Goal: Information Seeking & Learning: Learn about a topic

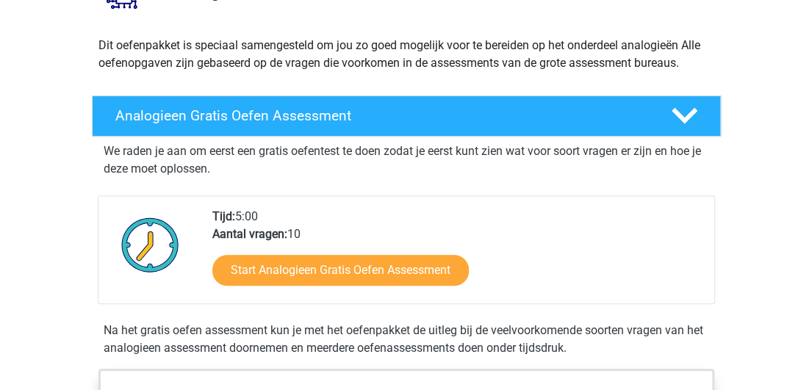
scroll to position [220, 0]
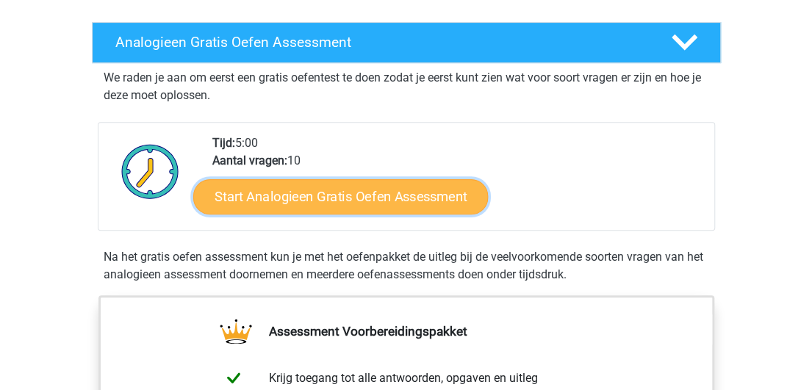
click at [353, 198] on link "Start Analogieen Gratis Oefen Assessment" at bounding box center [340, 196] width 295 height 35
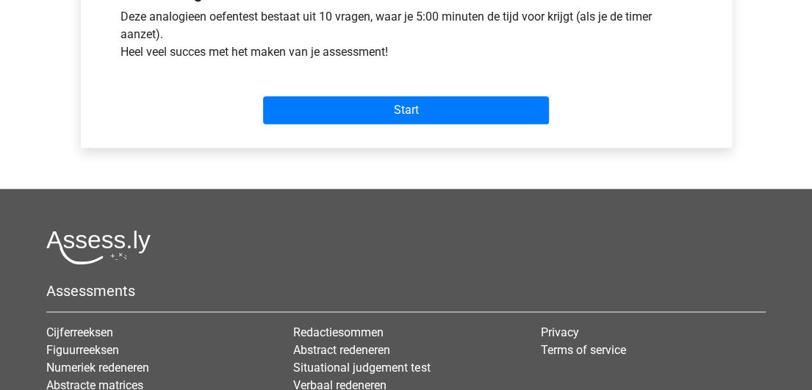
scroll to position [588, 0]
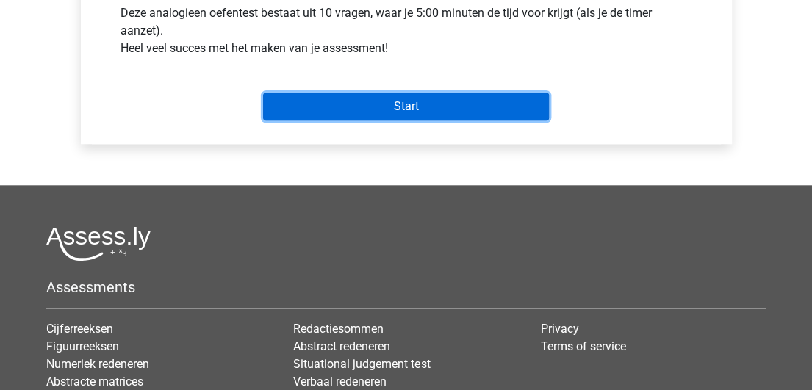
drag, startPoint x: 423, startPoint y: 100, endPoint x: 410, endPoint y: 115, distance: 20.3
click at [422, 101] on input "Start" at bounding box center [406, 107] width 286 height 28
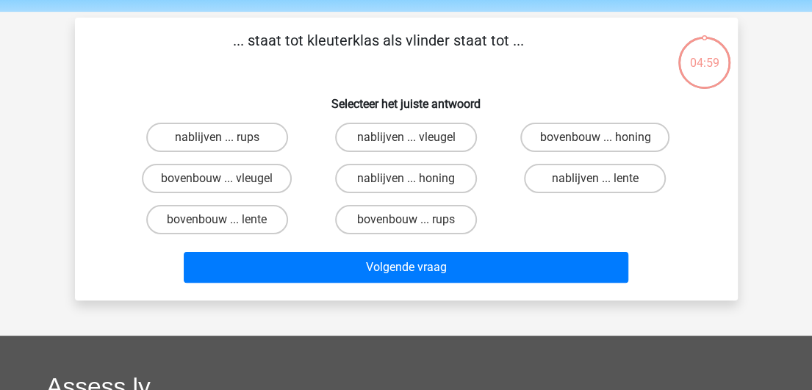
scroll to position [73, 0]
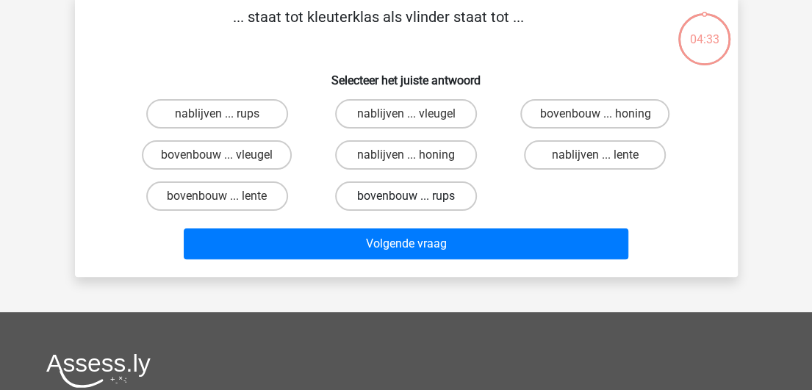
click at [425, 195] on label "bovenbouw ... rups" at bounding box center [406, 195] width 142 height 29
click at [415, 196] on input "bovenbouw ... rups" at bounding box center [411, 201] width 10 height 10
radio input "true"
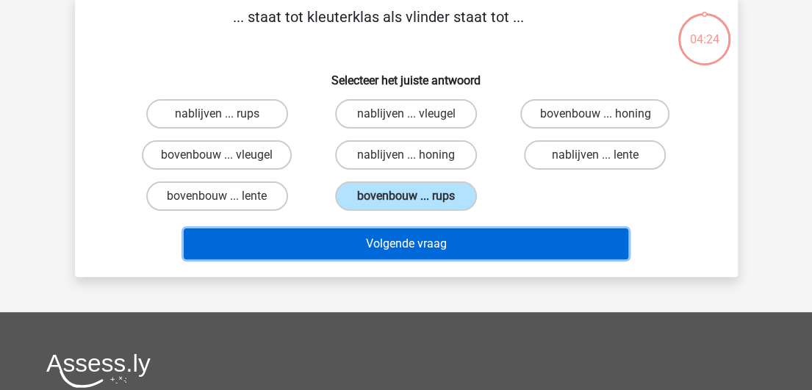
click at [445, 243] on button "Volgende vraag" at bounding box center [406, 243] width 444 height 31
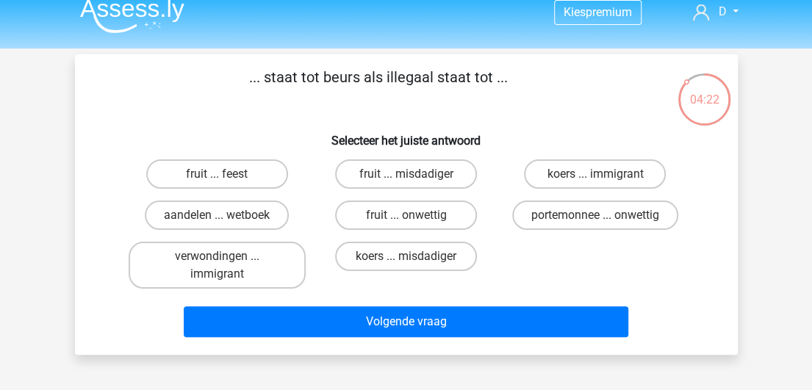
scroll to position [0, 0]
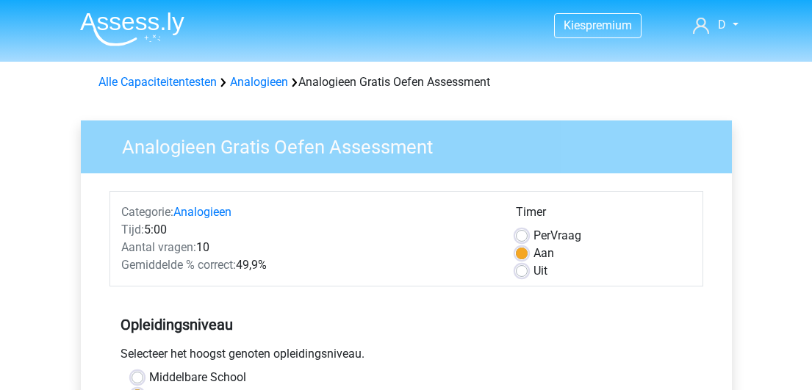
scroll to position [588, 0]
